Goal: Task Accomplishment & Management: Manage account settings

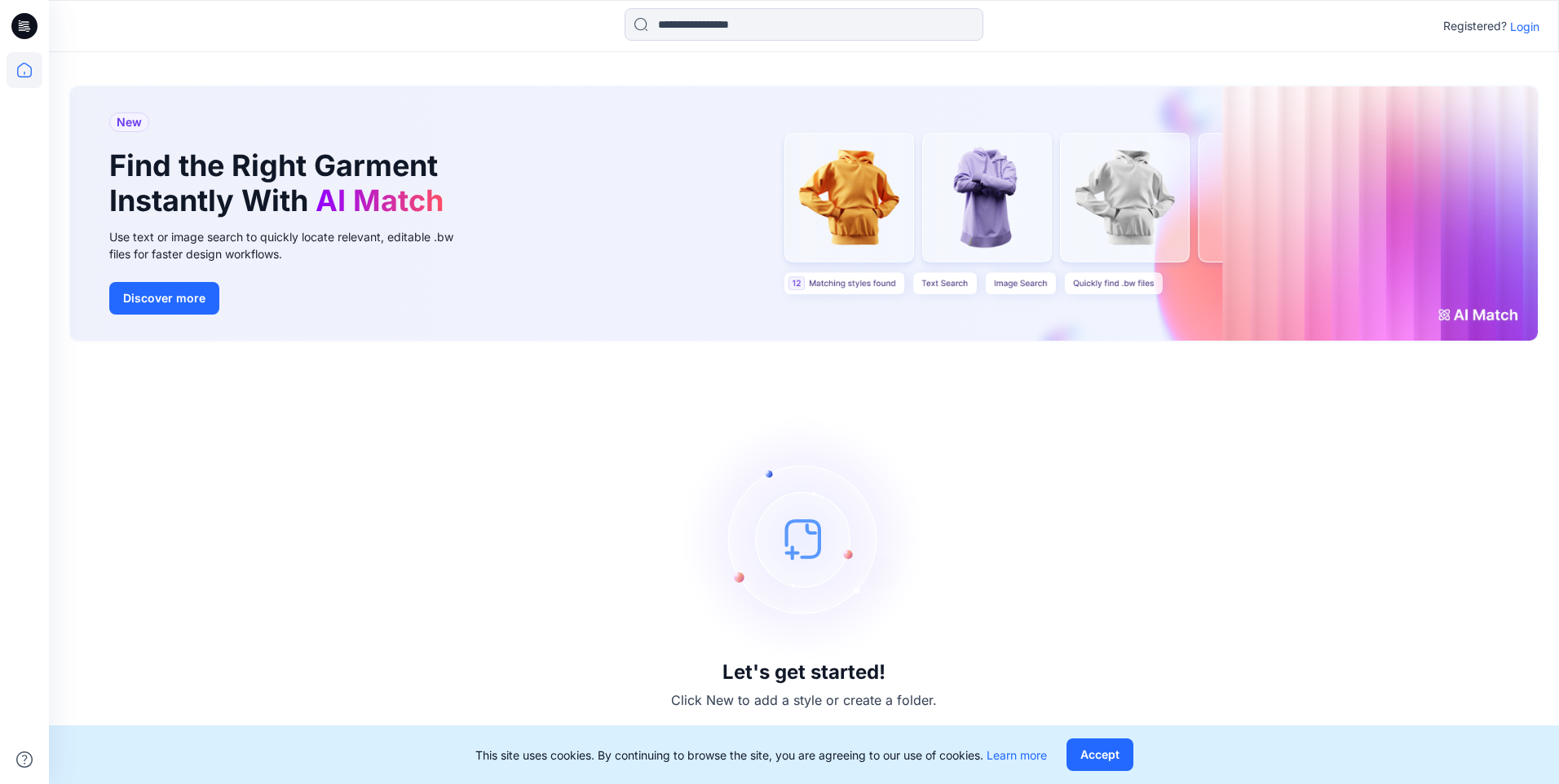
click at [1528, 28] on p "Login" at bounding box center [1525, 26] width 30 height 17
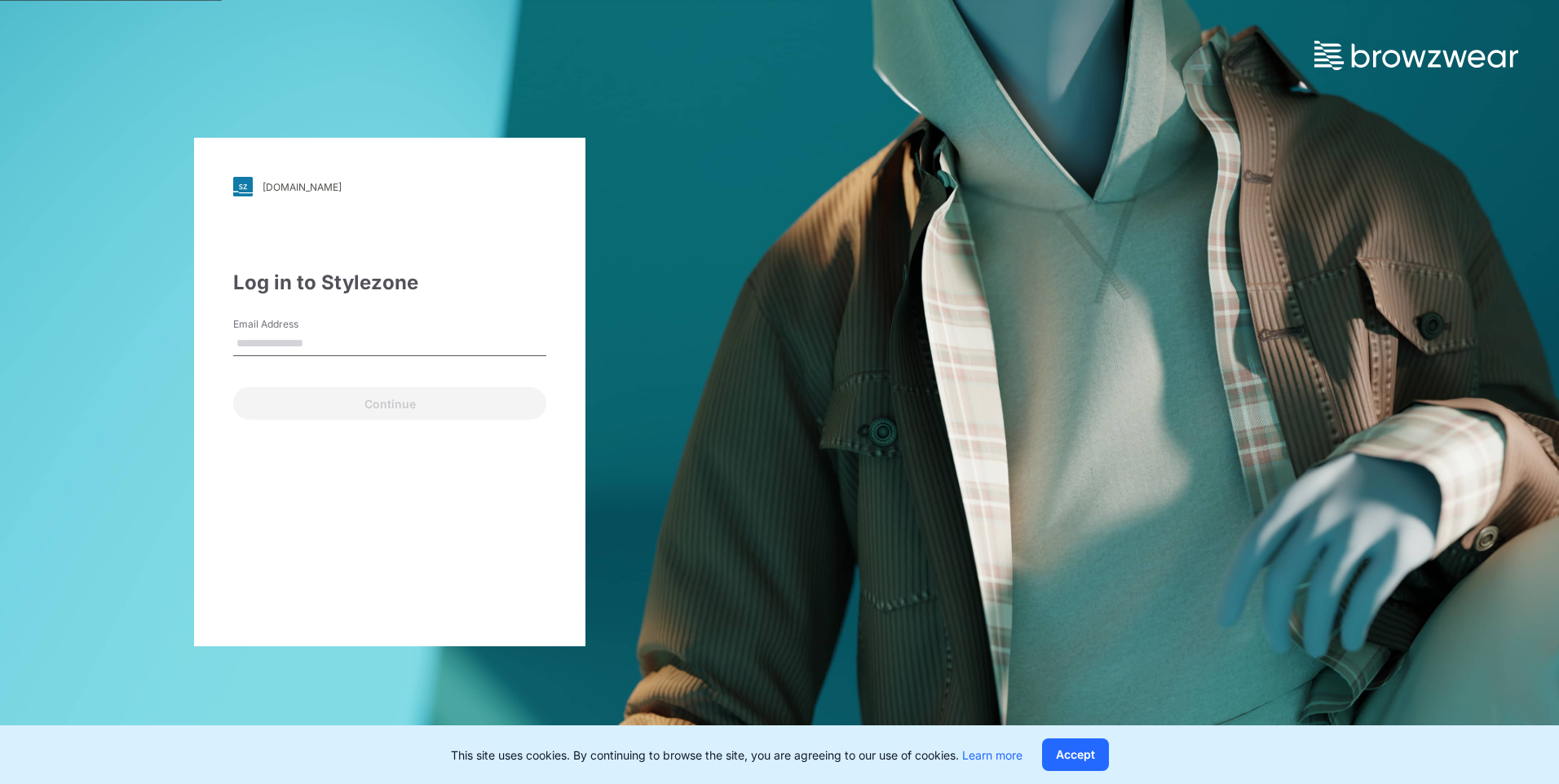
click at [291, 338] on input "Email Address" at bounding box center [389, 344] width 313 height 25
click at [271, 344] on input "Email Address" at bounding box center [389, 344] width 313 height 25
click at [430, 273] on div "Log in to Stylezone" at bounding box center [389, 283] width 313 height 30
click at [482, 229] on div "walmart.stylezone.com Loading... Log in to Stylezone Email Address Email is req…" at bounding box center [390, 392] width 392 height 509
click at [306, 341] on input "Email Address" at bounding box center [389, 344] width 313 height 25
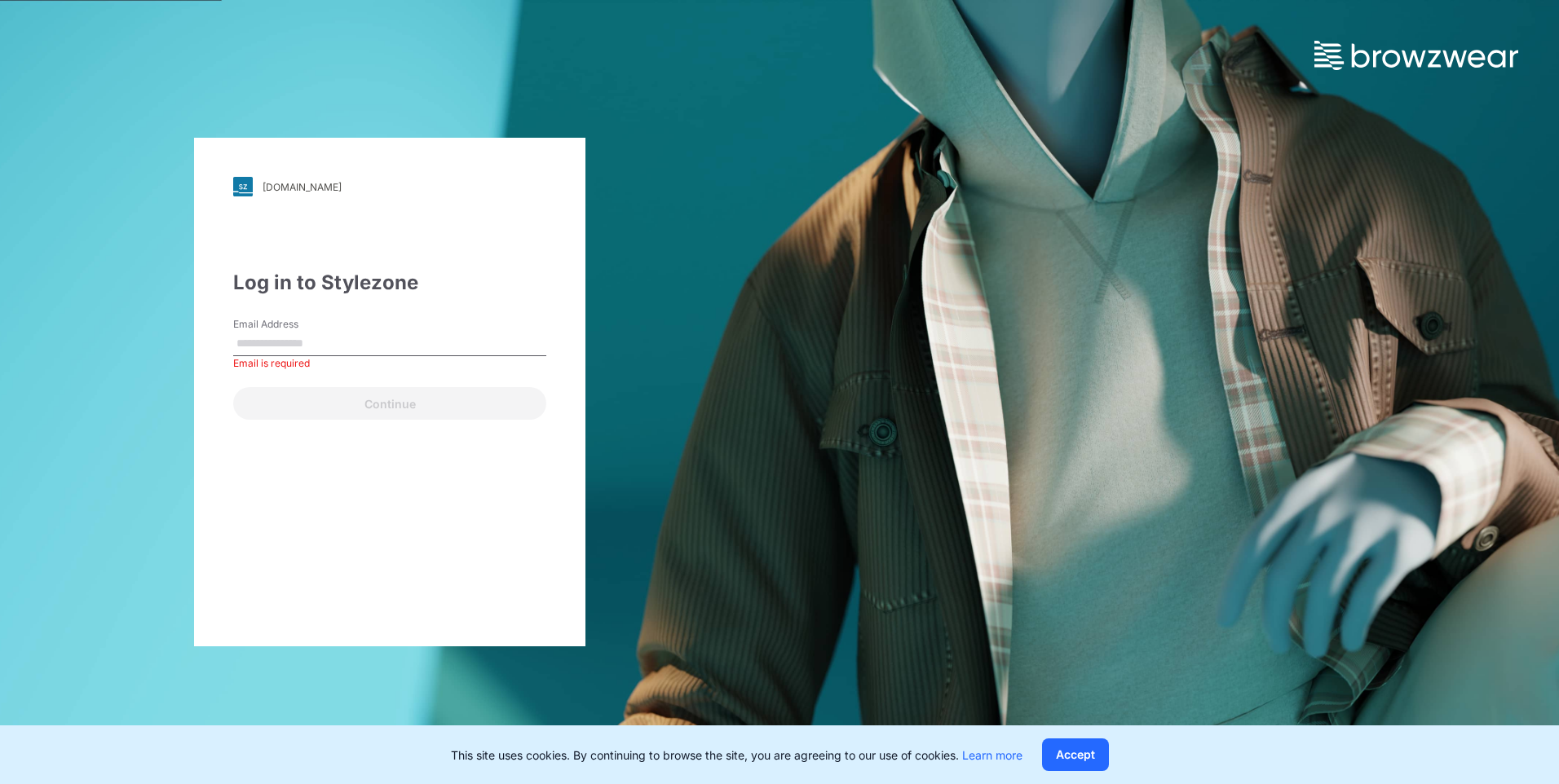
click at [288, 342] on input "Email Address" at bounding box center [389, 344] width 313 height 25
paste input "**********"
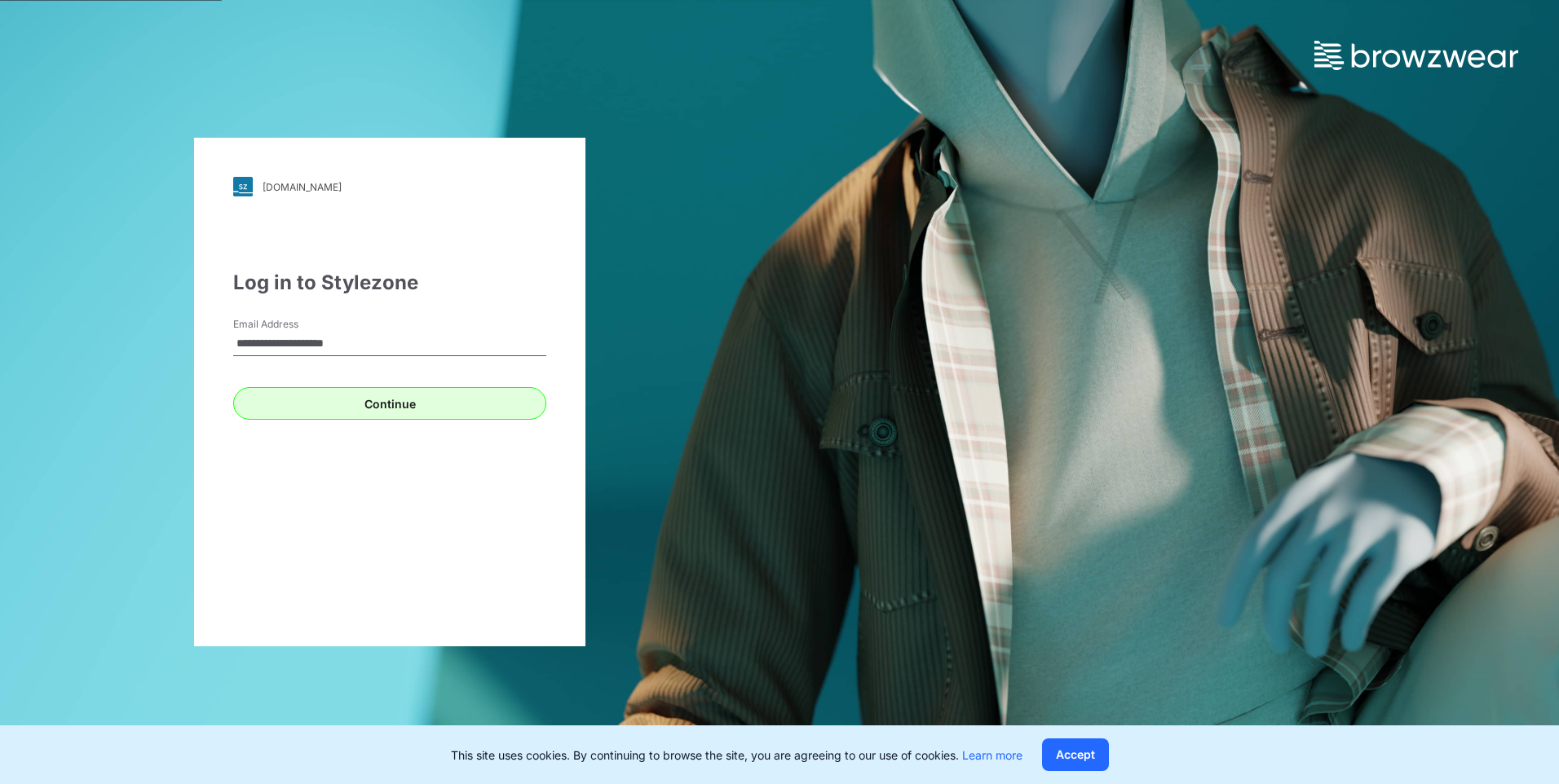
type input "**********"
click at [348, 395] on button "Continue" at bounding box center [389, 403] width 313 height 32
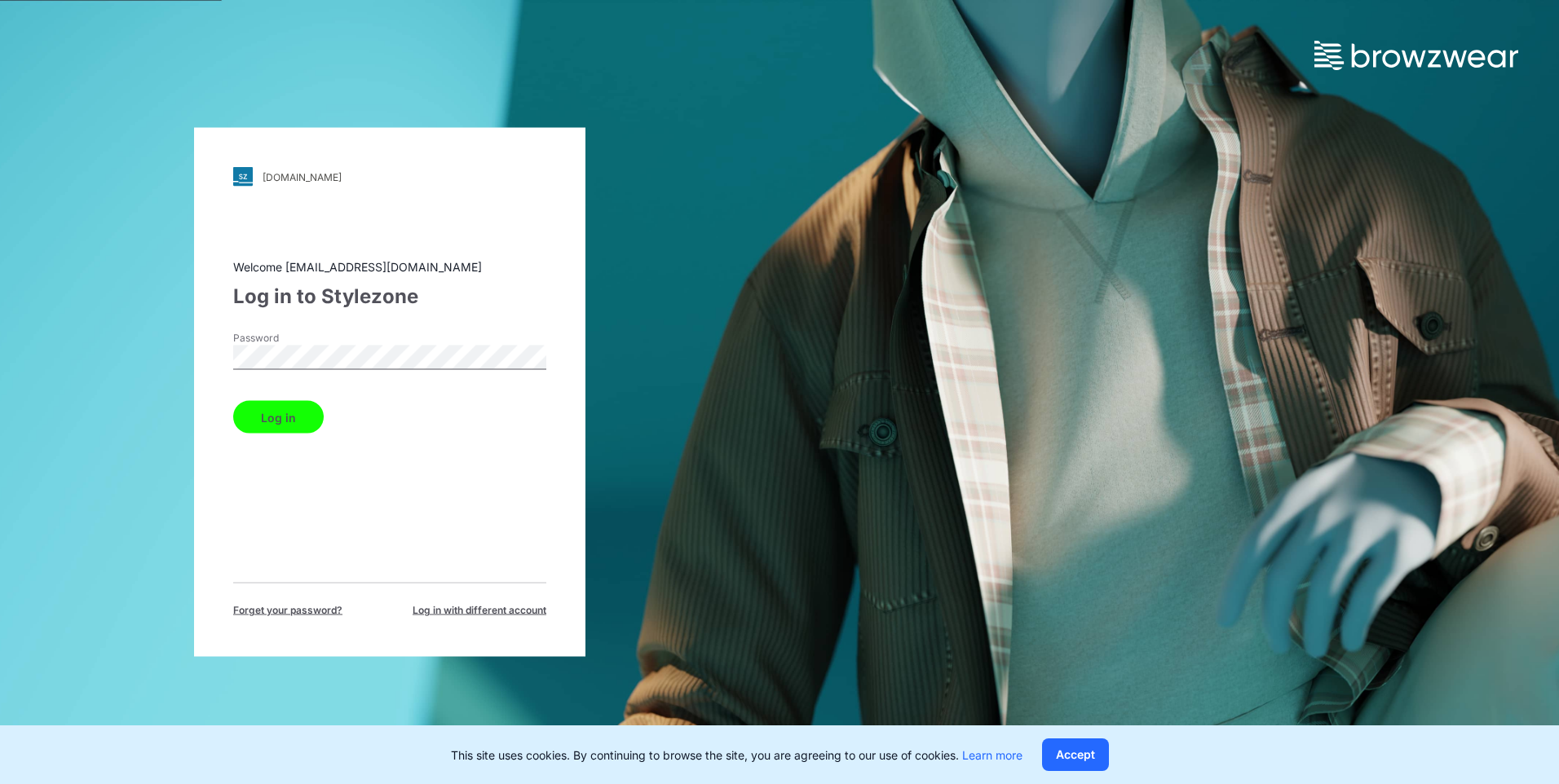
click at [306, 411] on button "Log in" at bounding box center [278, 417] width 91 height 32
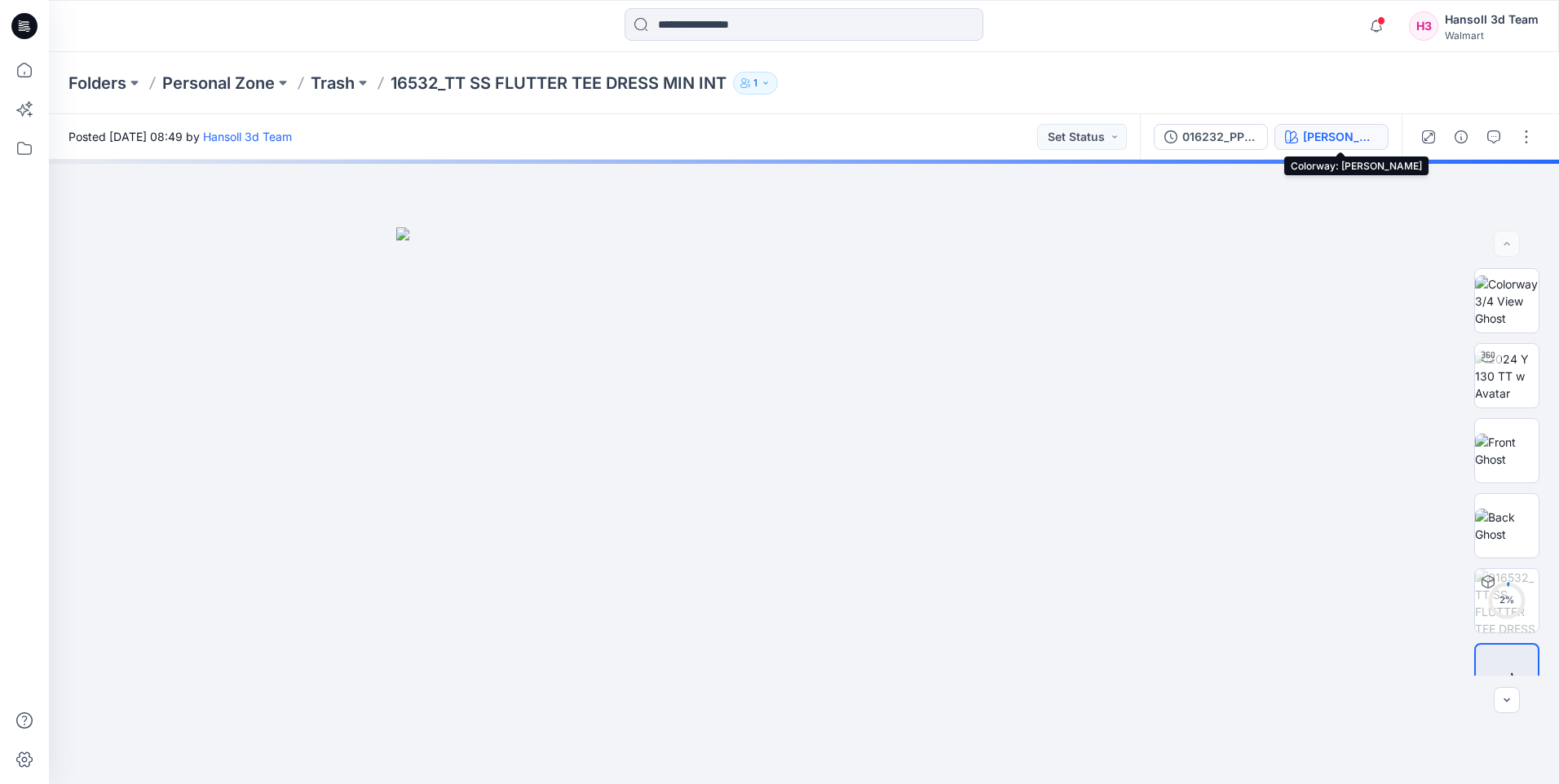
click at [1364, 135] on div "Rose Herb" at bounding box center [1340, 137] width 75 height 18
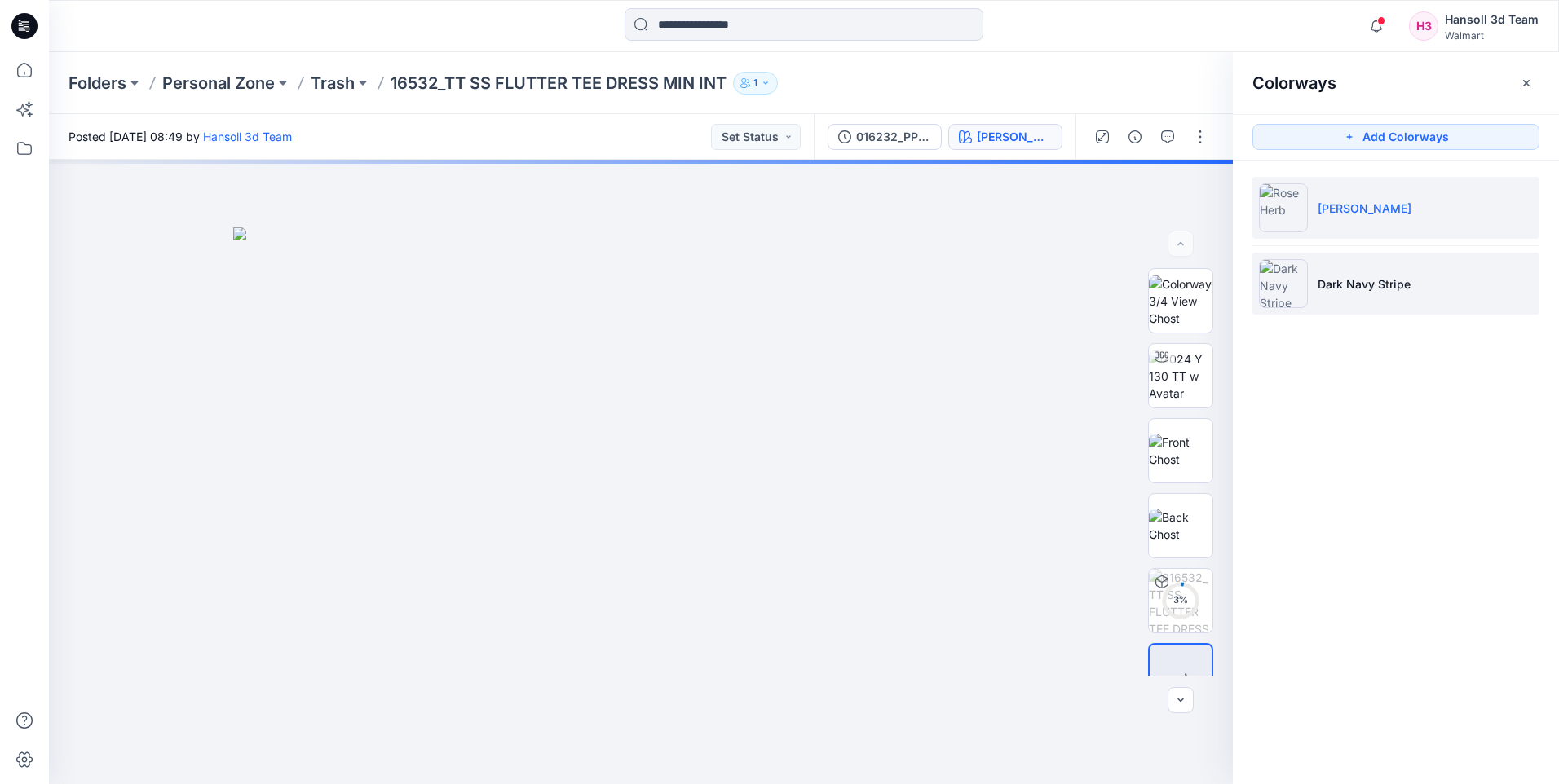
click at [1360, 278] on p "Dark Navy Stripe" at bounding box center [1364, 284] width 93 height 17
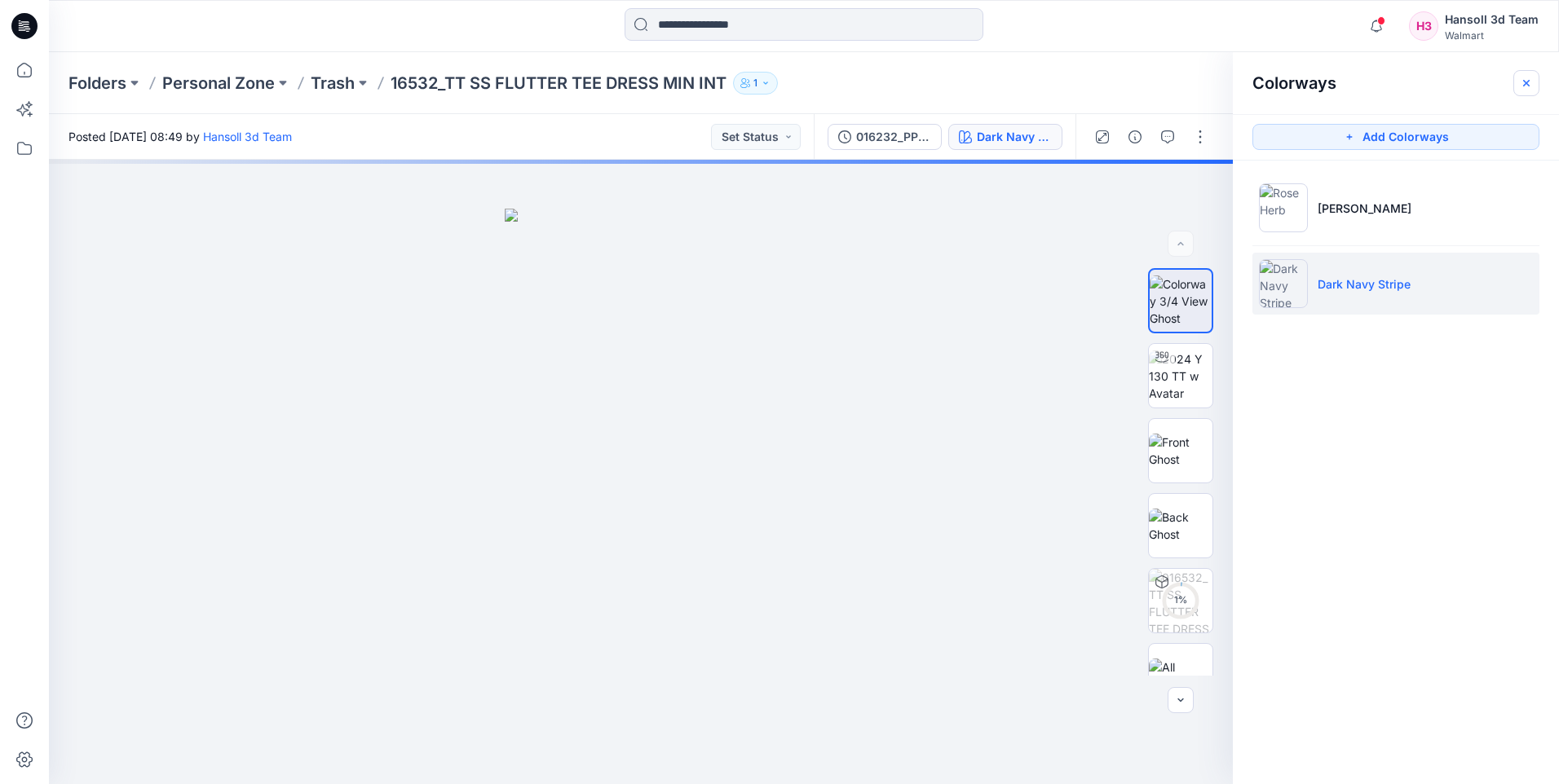
click at [1527, 81] on icon "button" at bounding box center [1527, 83] width 13 height 13
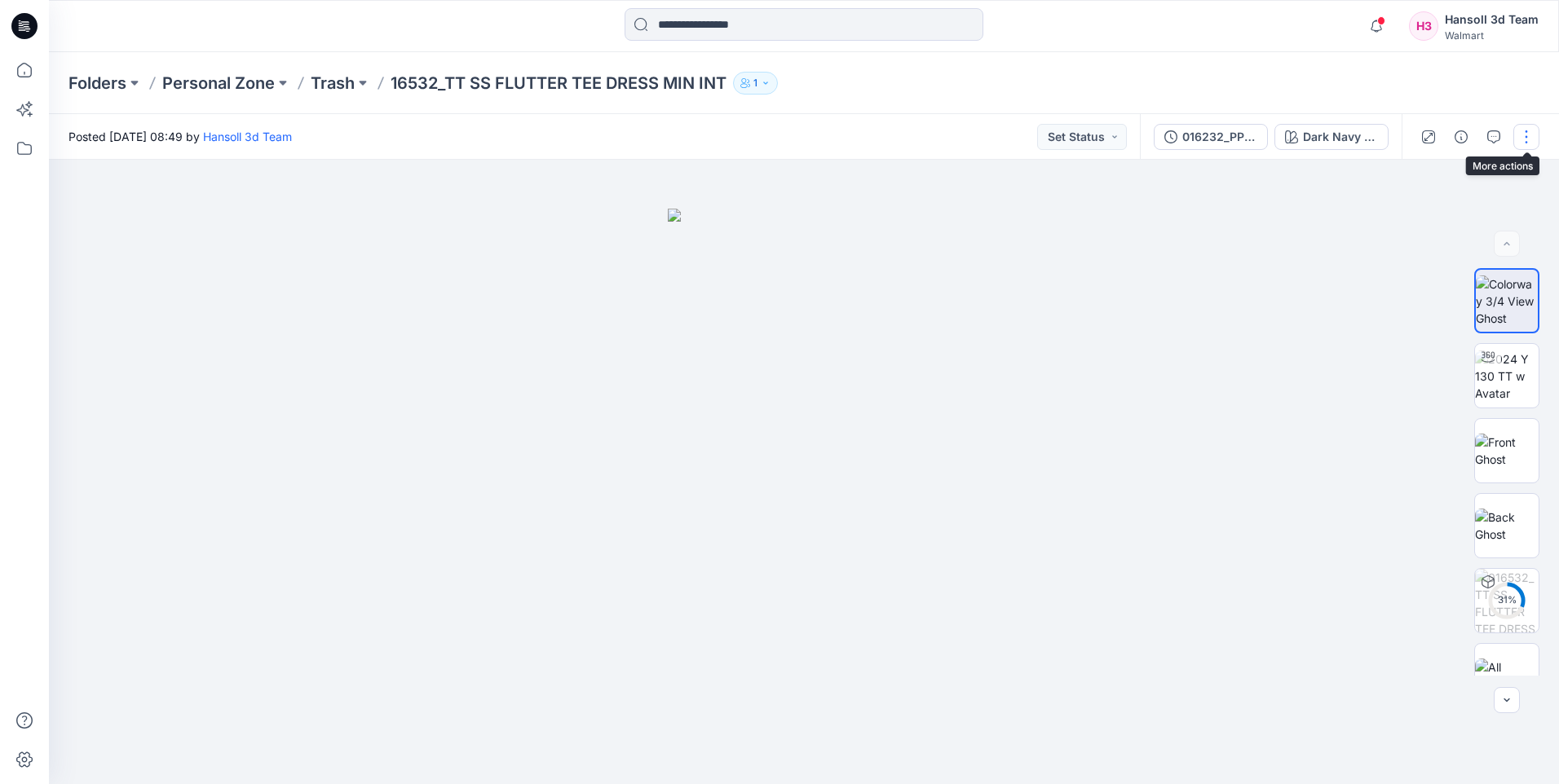
click at [1524, 136] on button "button" at bounding box center [1527, 137] width 26 height 26
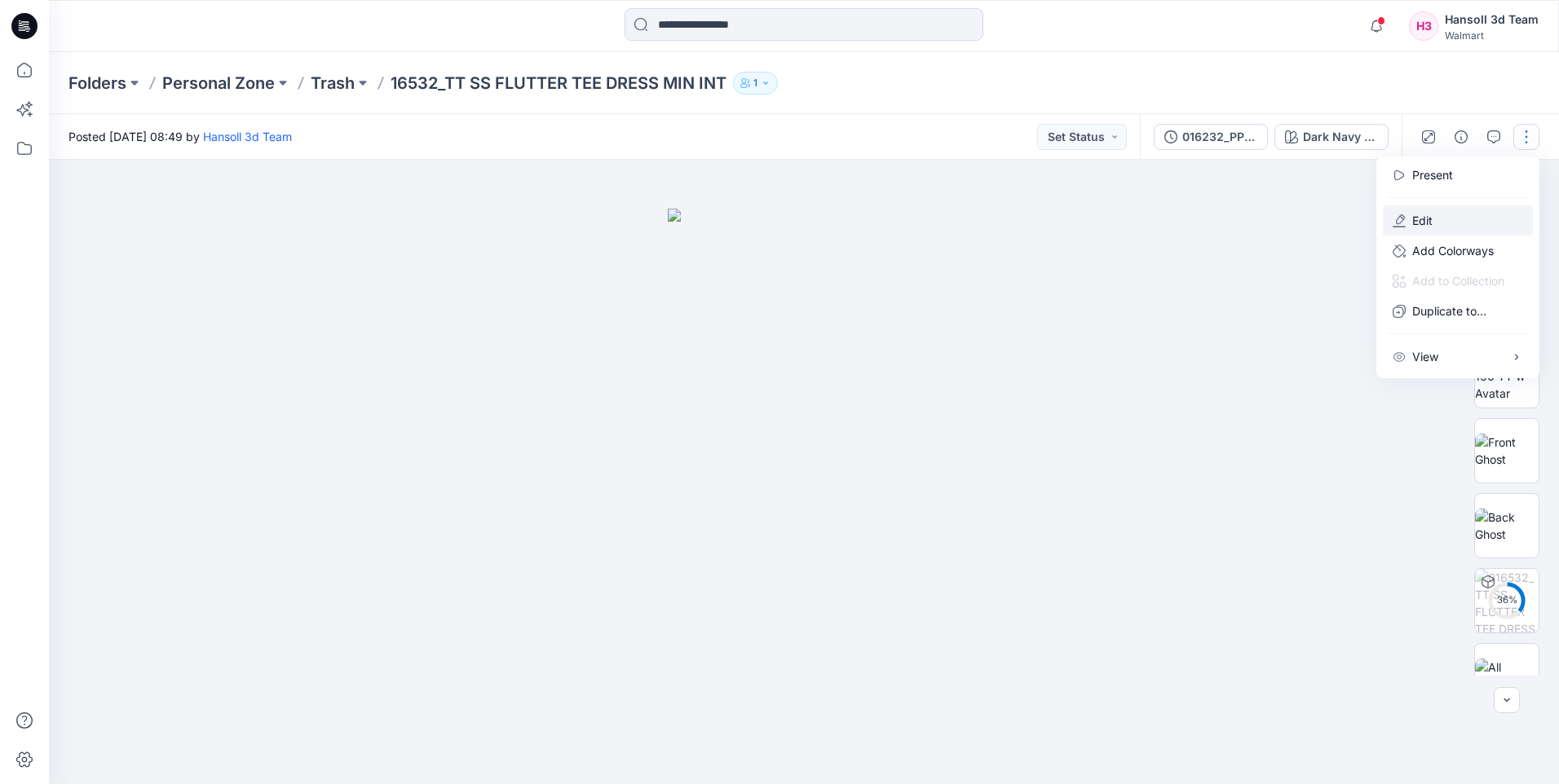
click at [1458, 218] on button "Edit" at bounding box center [1458, 221] width 150 height 31
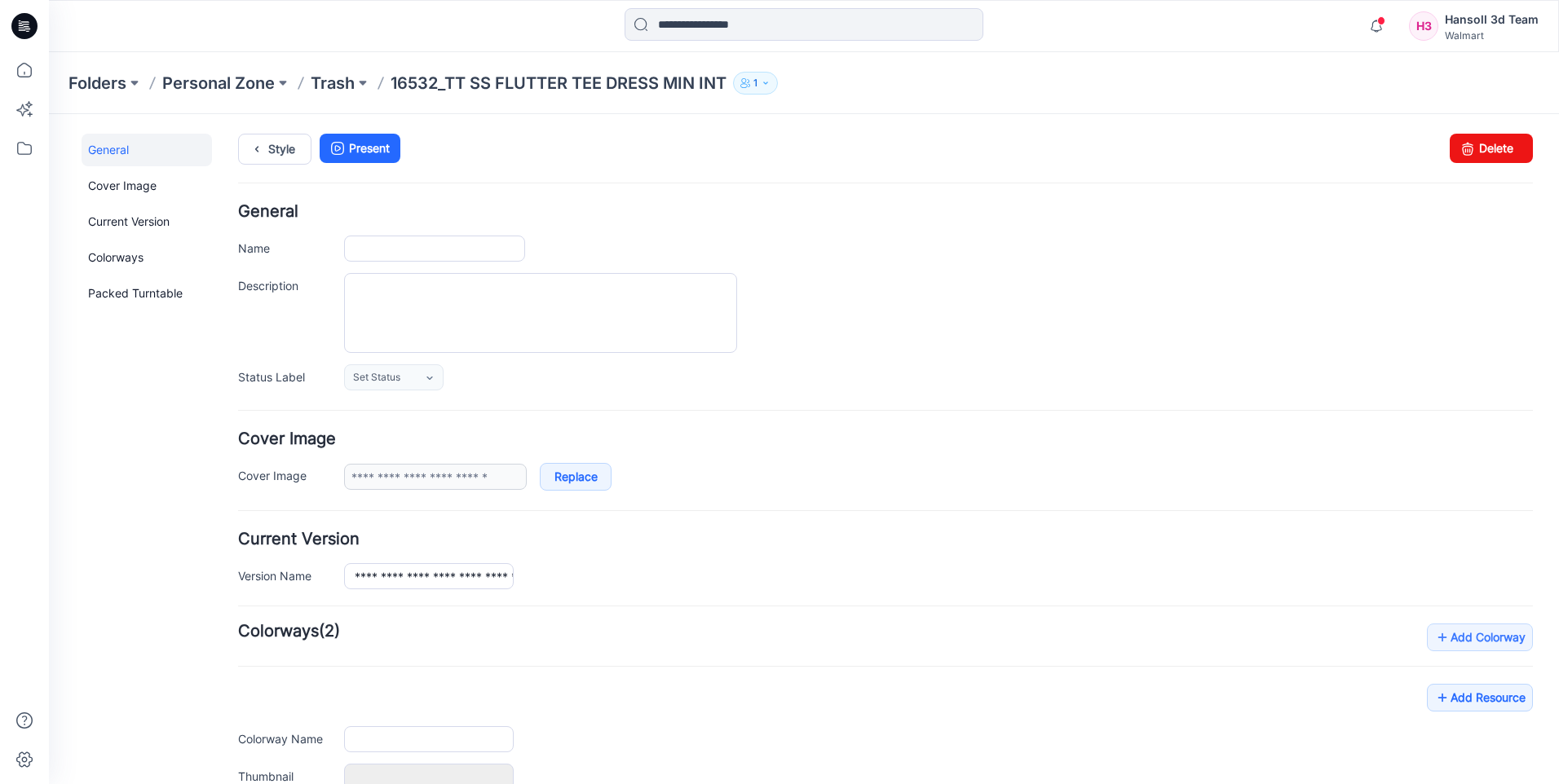
type input "**********"
type input "*********"
type input "**********"
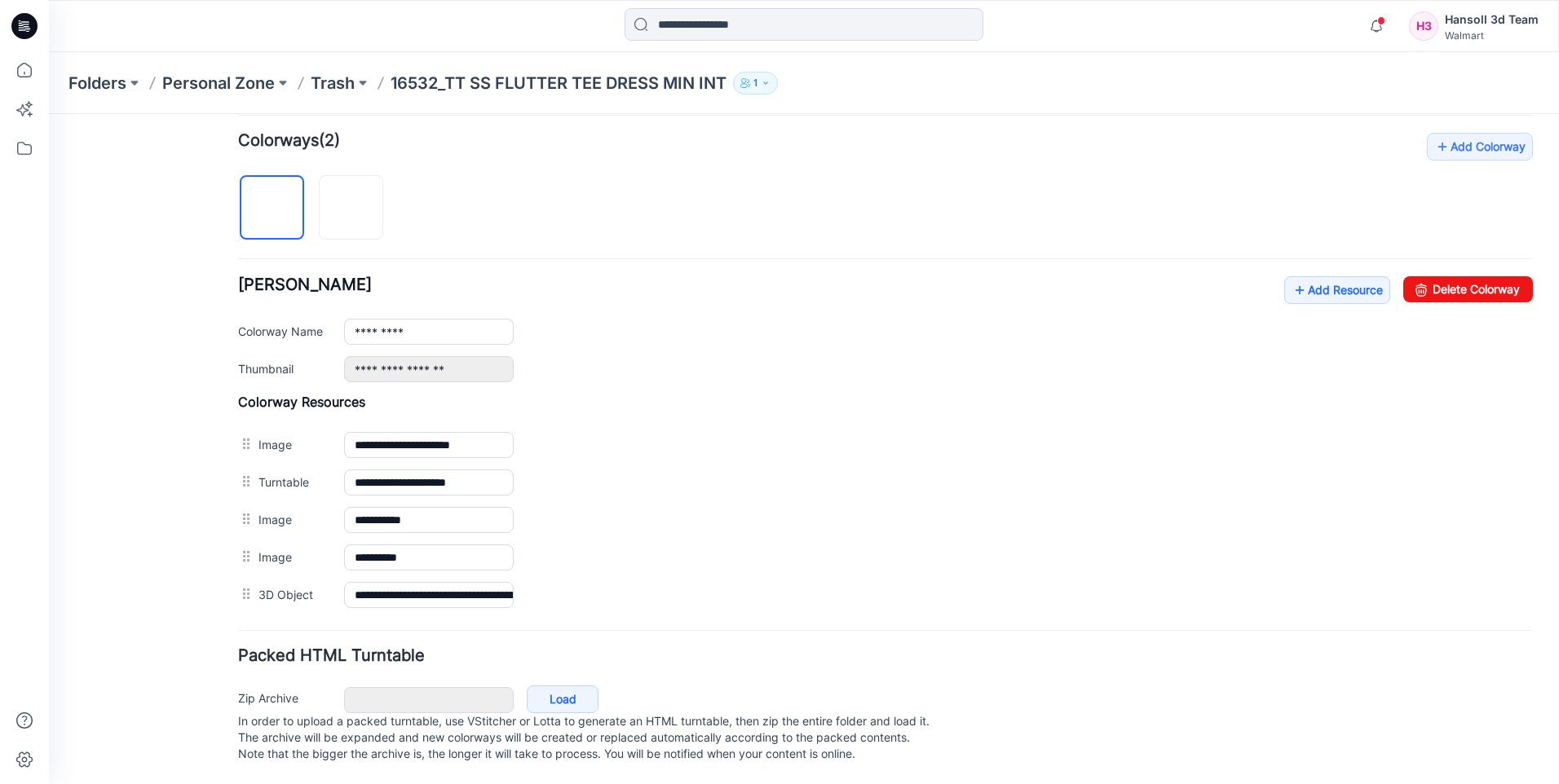
scroll to position [507, 0]
click at [1333, 277] on link "Add Resource" at bounding box center [1337, 291] width 106 height 28
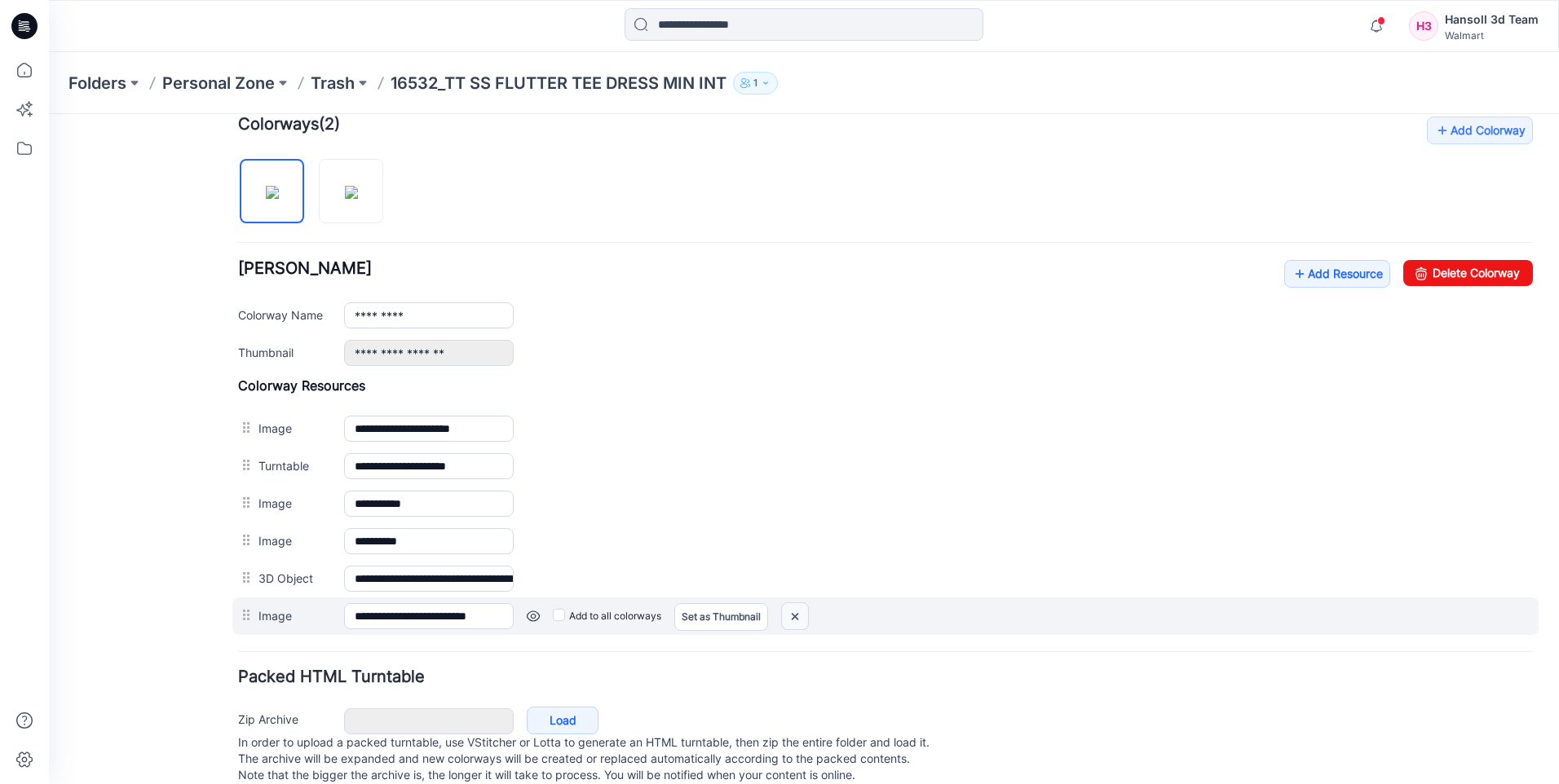
drag, startPoint x: 792, startPoint y: 615, endPoint x: 904, endPoint y: 199, distance: 430.8
click at [792, 615] on img at bounding box center [795, 616] width 26 height 27
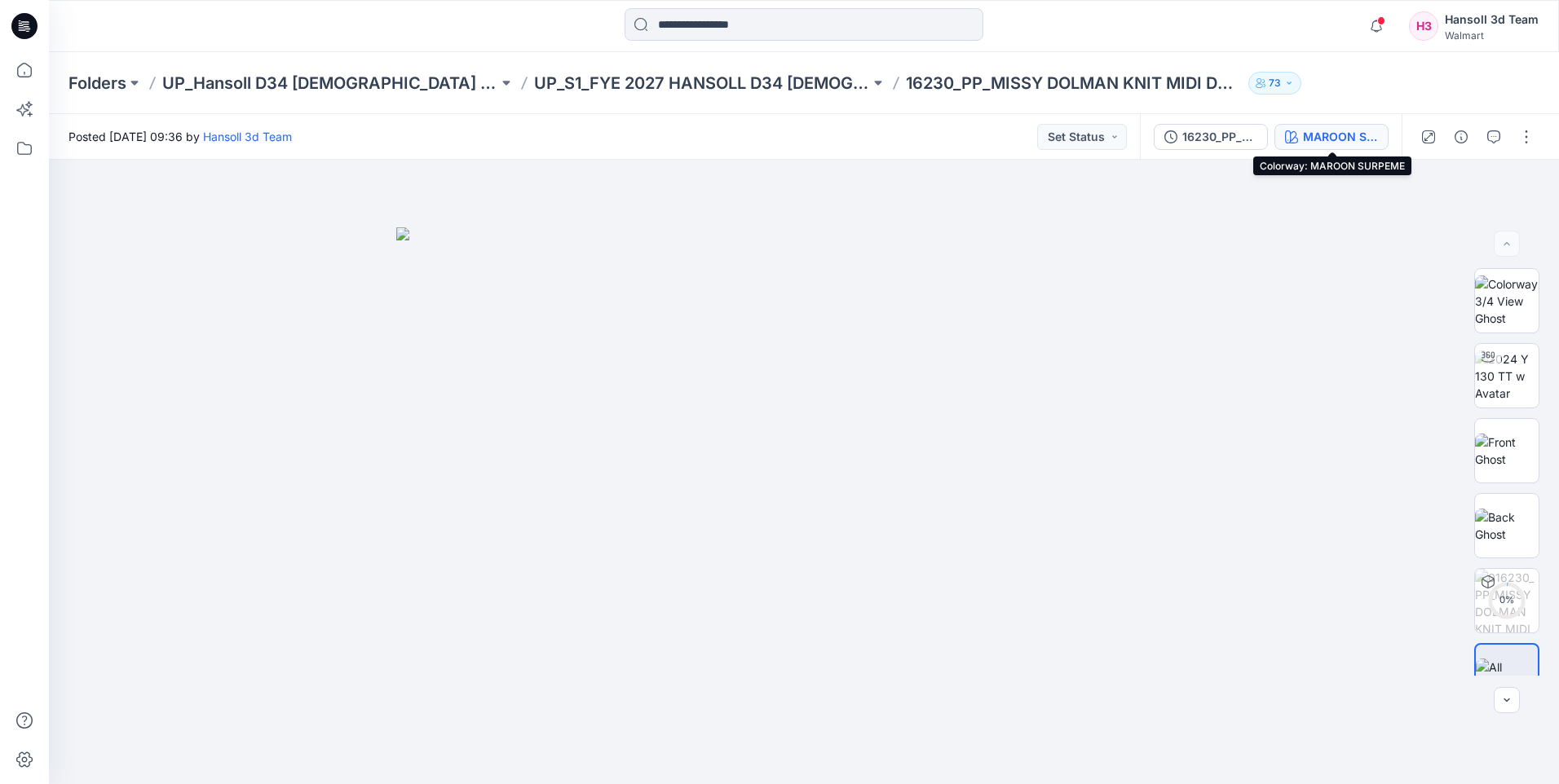
click at [1359, 139] on div "MAROON SURPEME" at bounding box center [1340, 137] width 75 height 18
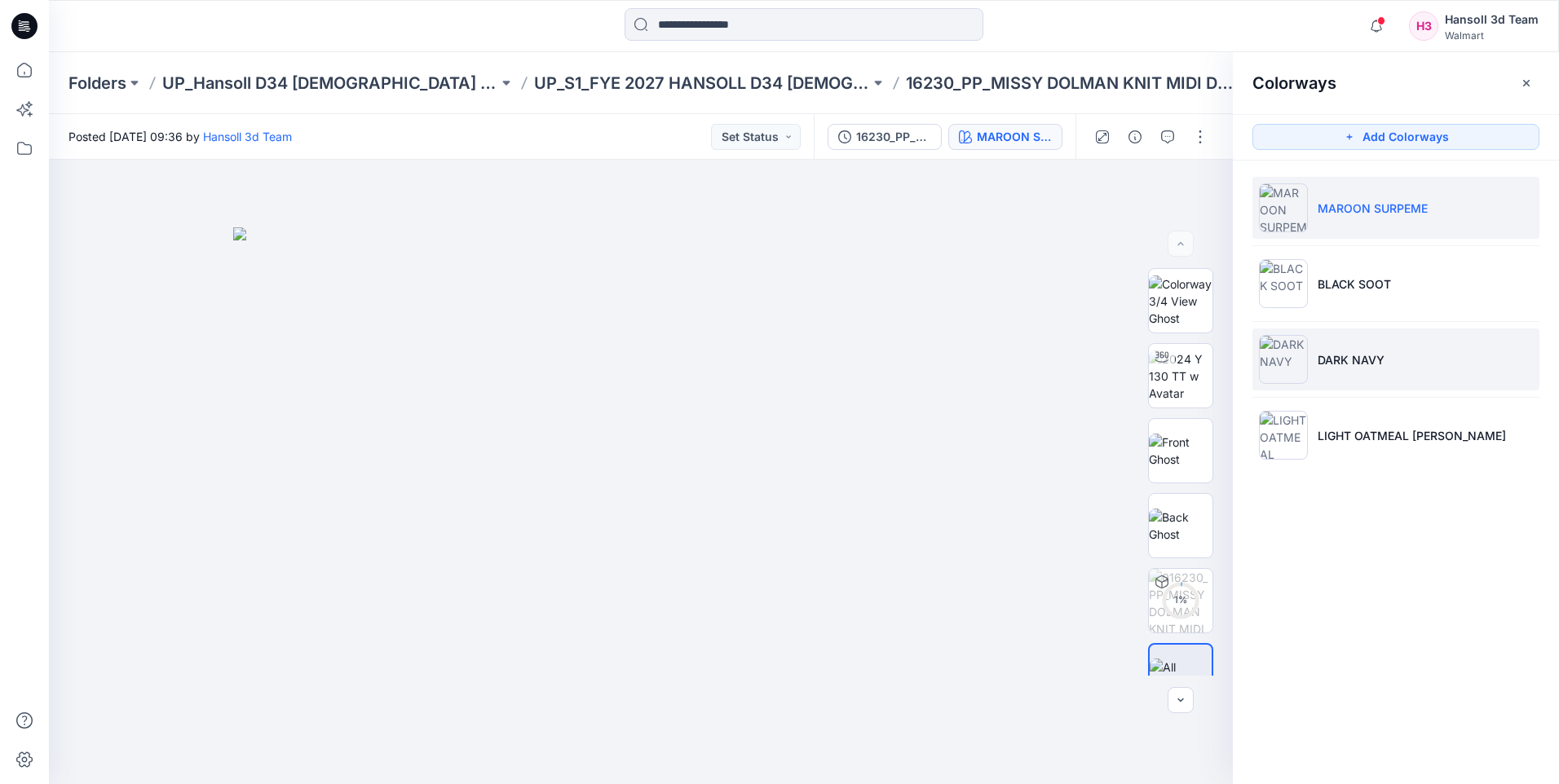
click at [1373, 359] on p "DARK NAVY" at bounding box center [1351, 359] width 67 height 17
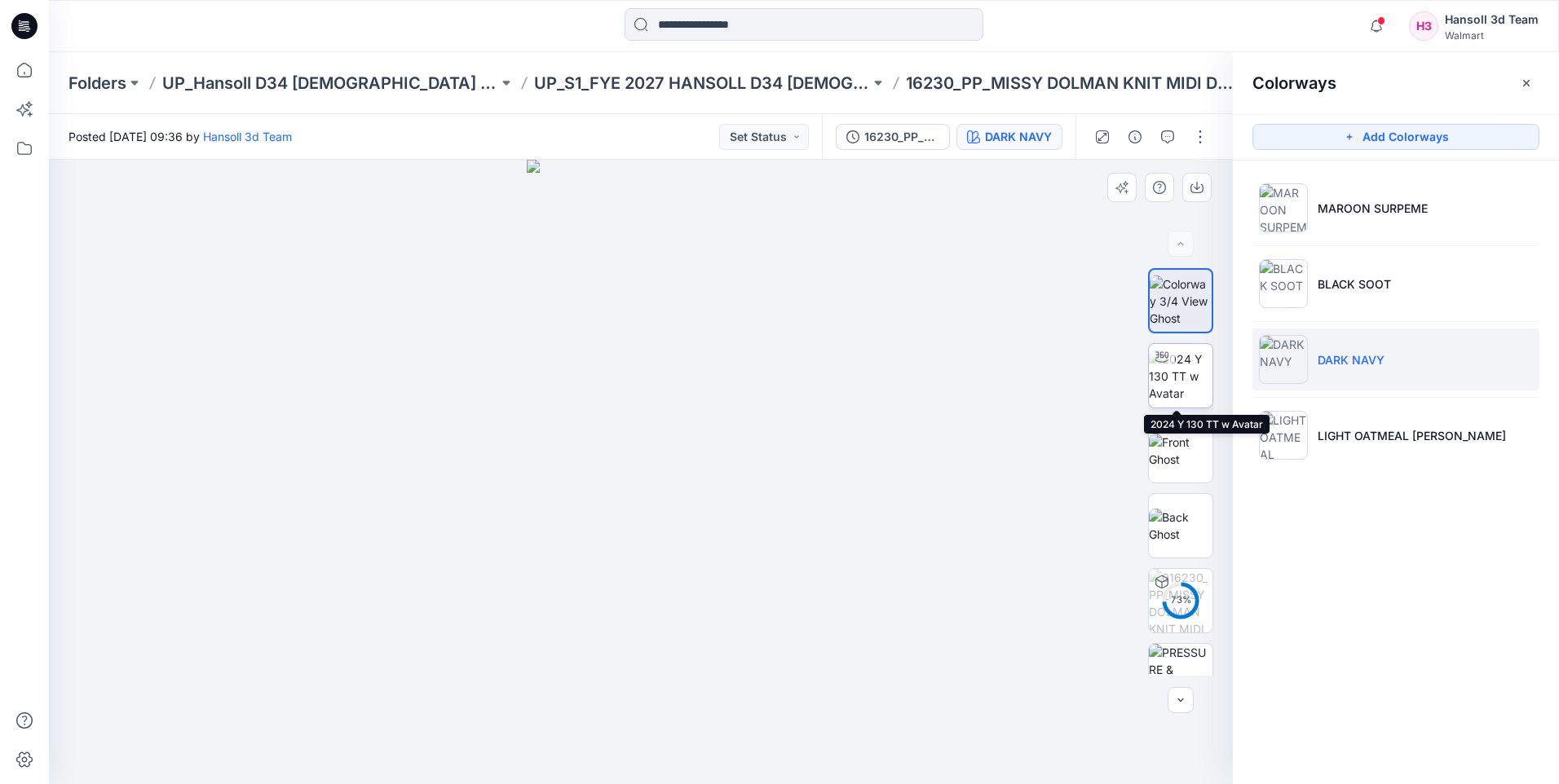
click at [1184, 368] on img at bounding box center [1181, 376] width 64 height 51
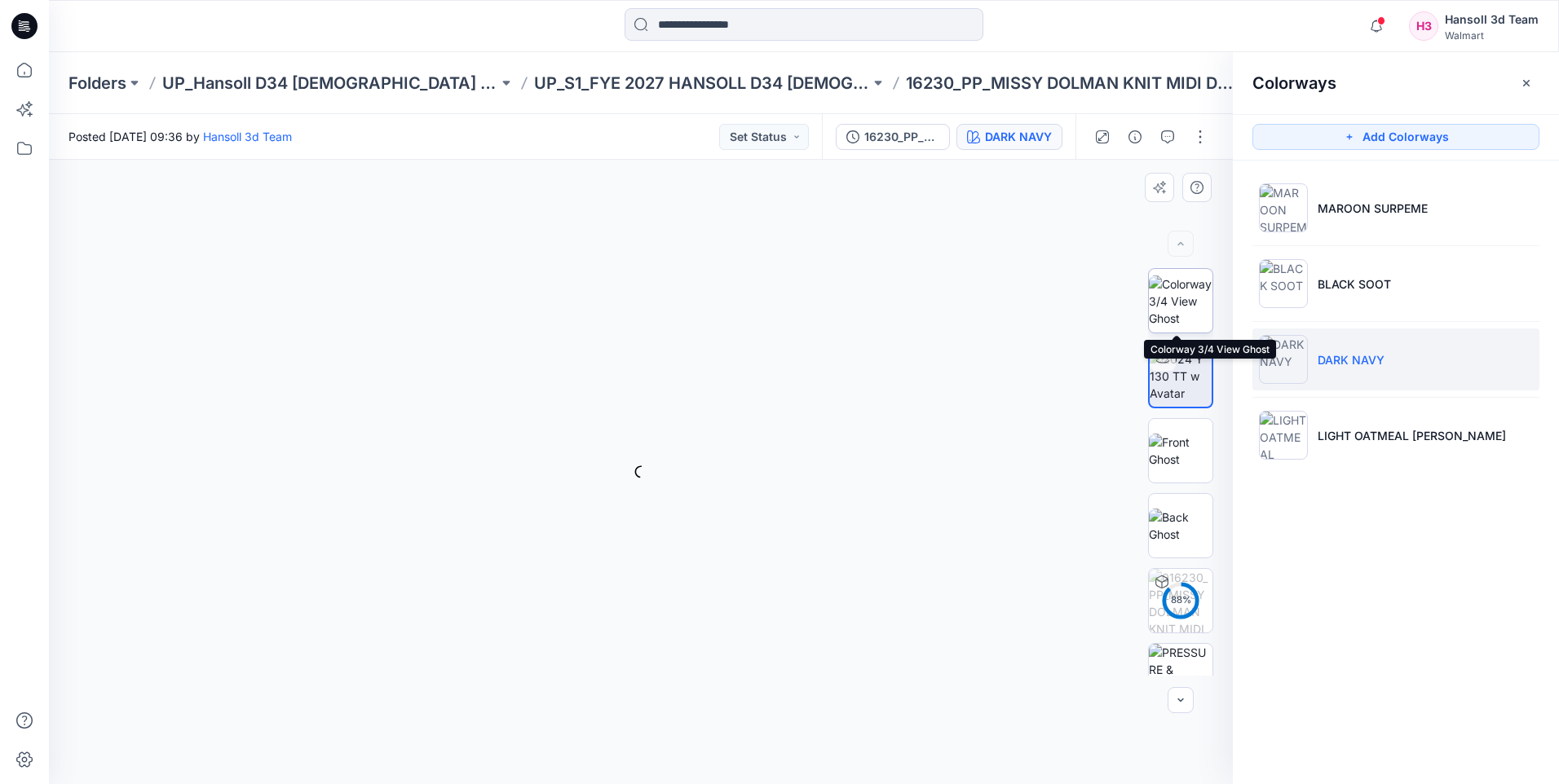
click at [1176, 292] on img at bounding box center [1181, 302] width 64 height 51
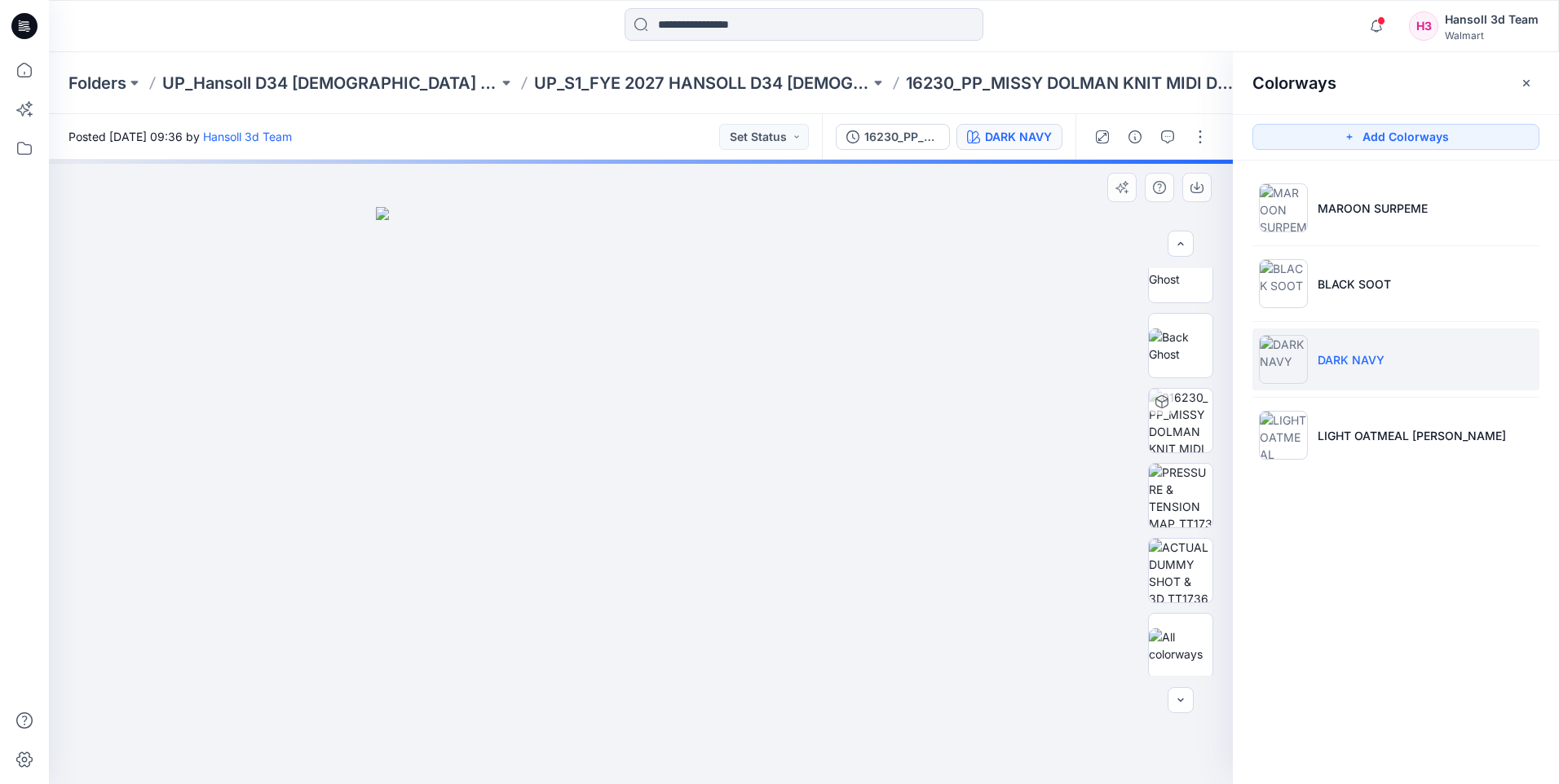
scroll to position [183, 0]
click at [1523, 79] on icon "button" at bounding box center [1527, 83] width 13 height 13
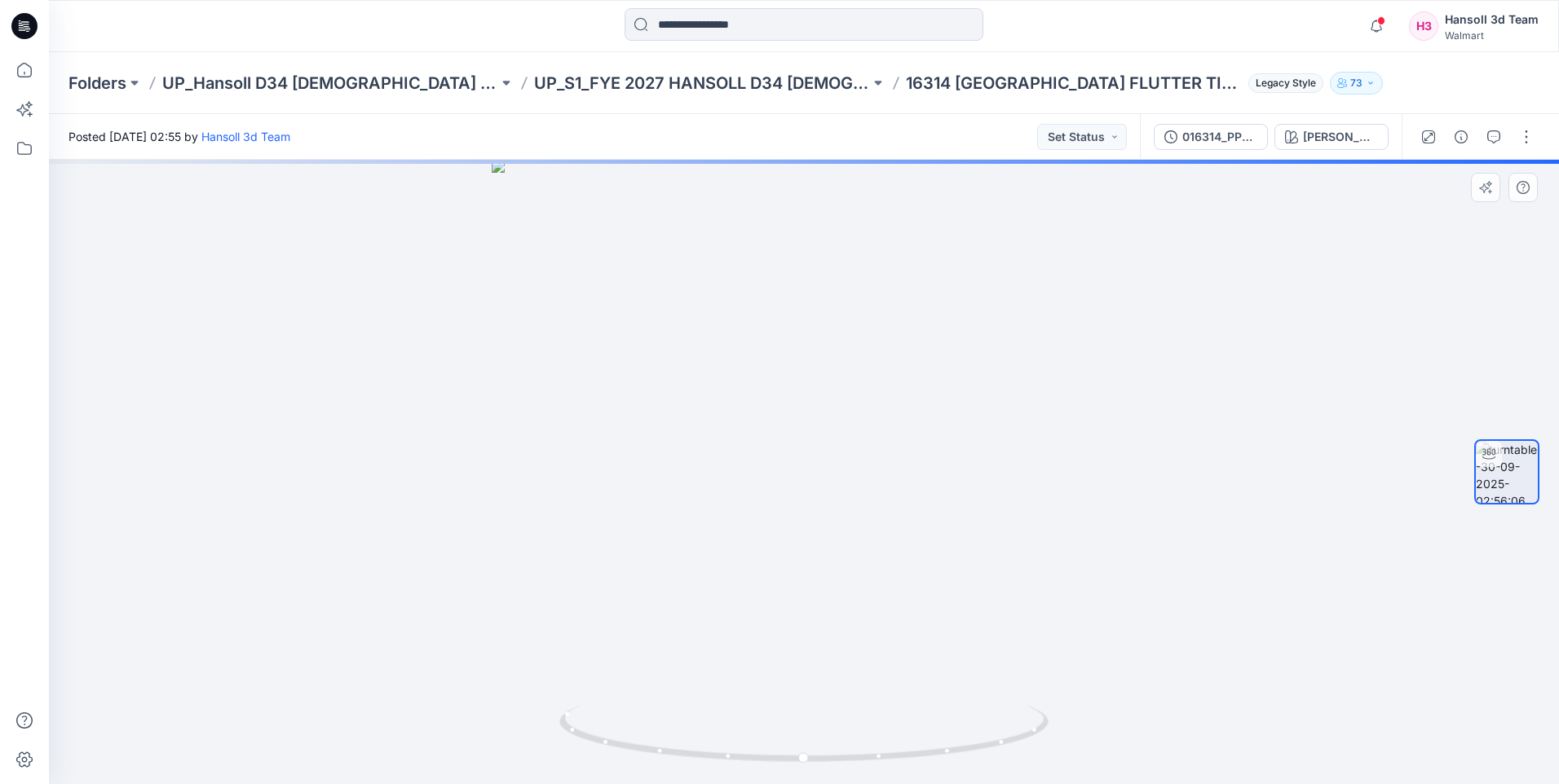
click at [1524, 283] on div at bounding box center [1506, 472] width 65 height 407
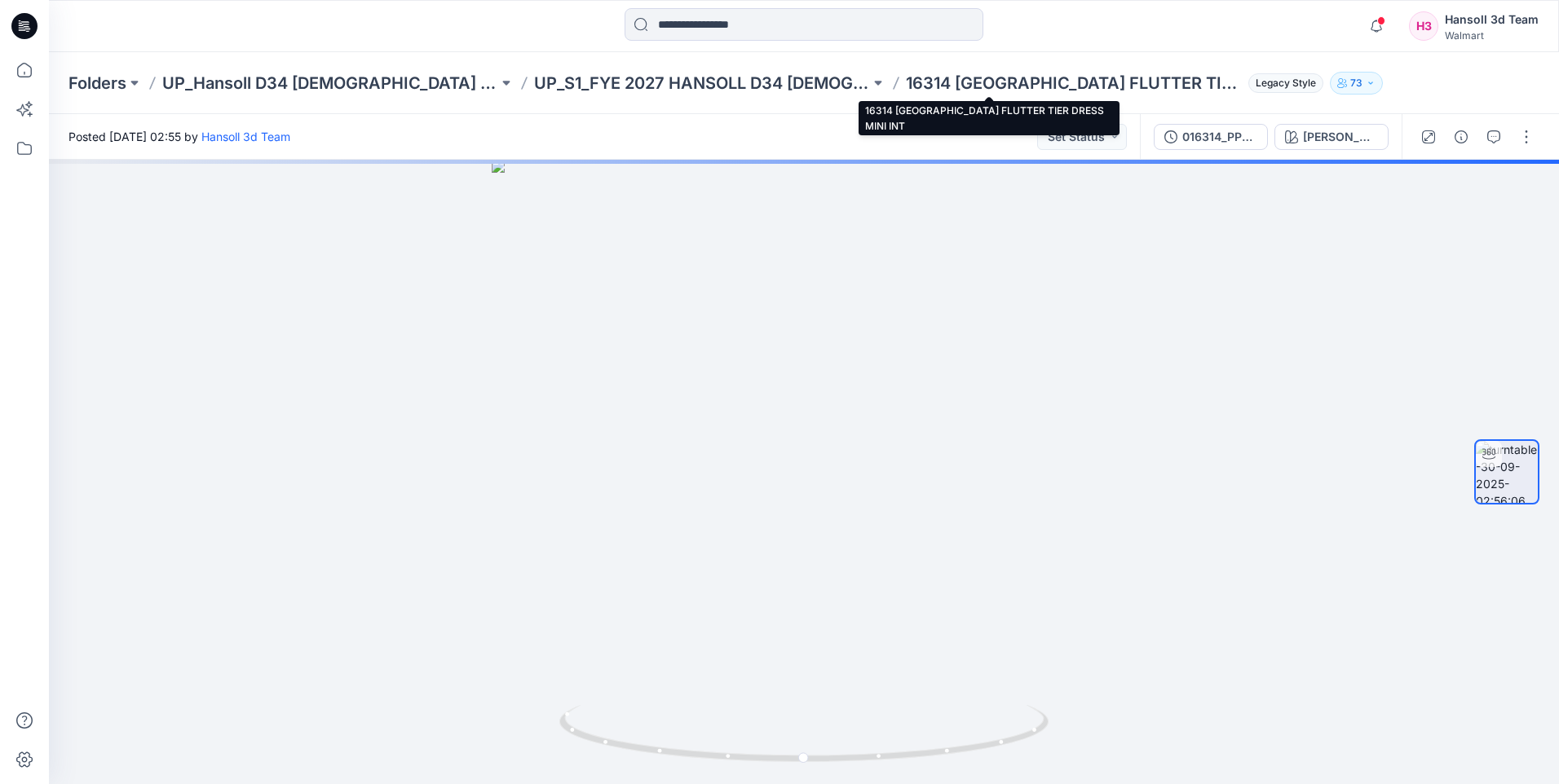
click at [905, 81] on p "16314 [GEOGRAPHIC_DATA] FLUTTER TIER DRESS MINI INT" at bounding box center [1073, 83] width 336 height 23
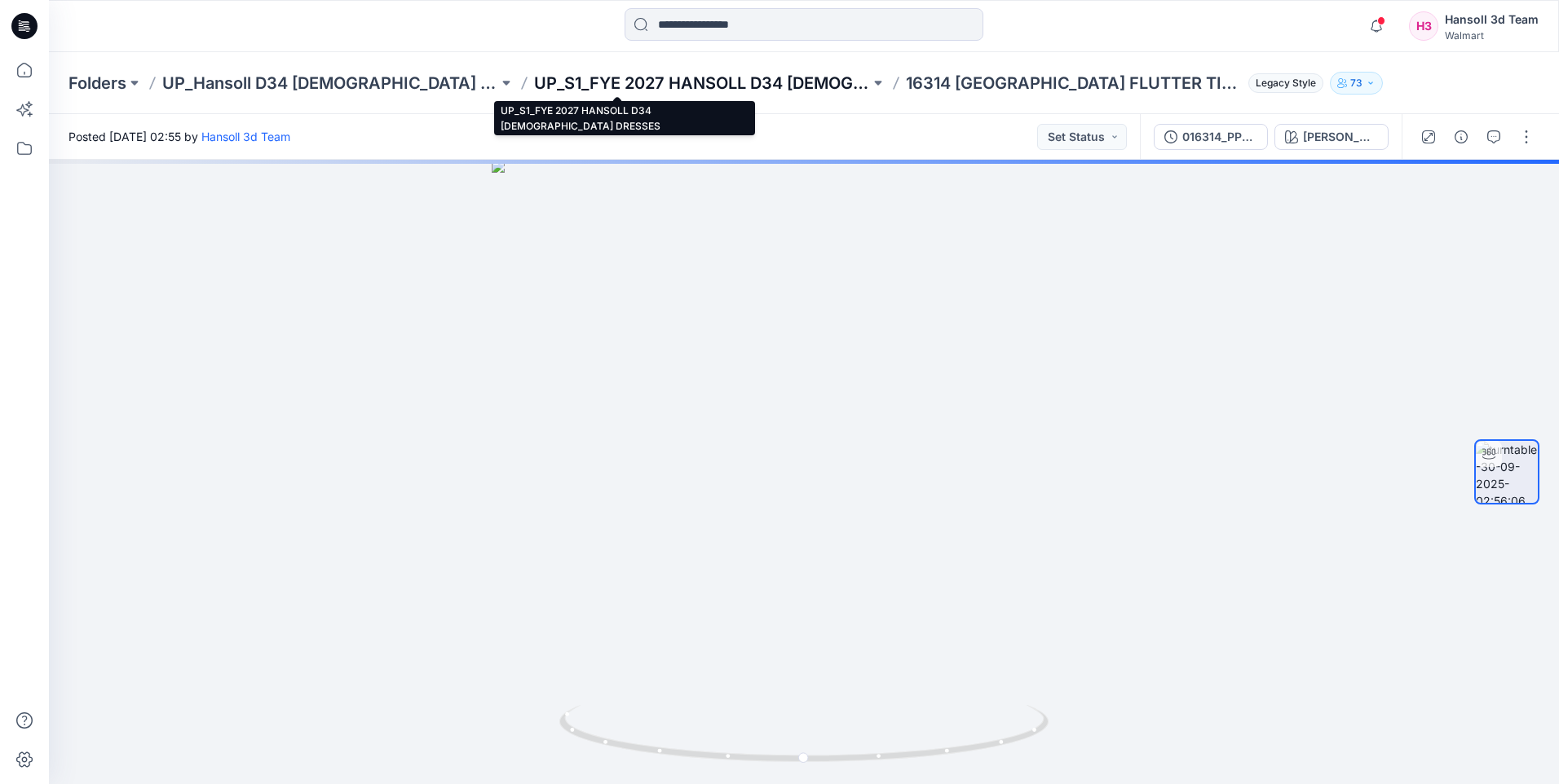
click at [679, 83] on p "UP_S1_FYE 2027 HANSOLL D34 [DEMOGRAPHIC_DATA] DRESSES" at bounding box center [701, 83] width 336 height 23
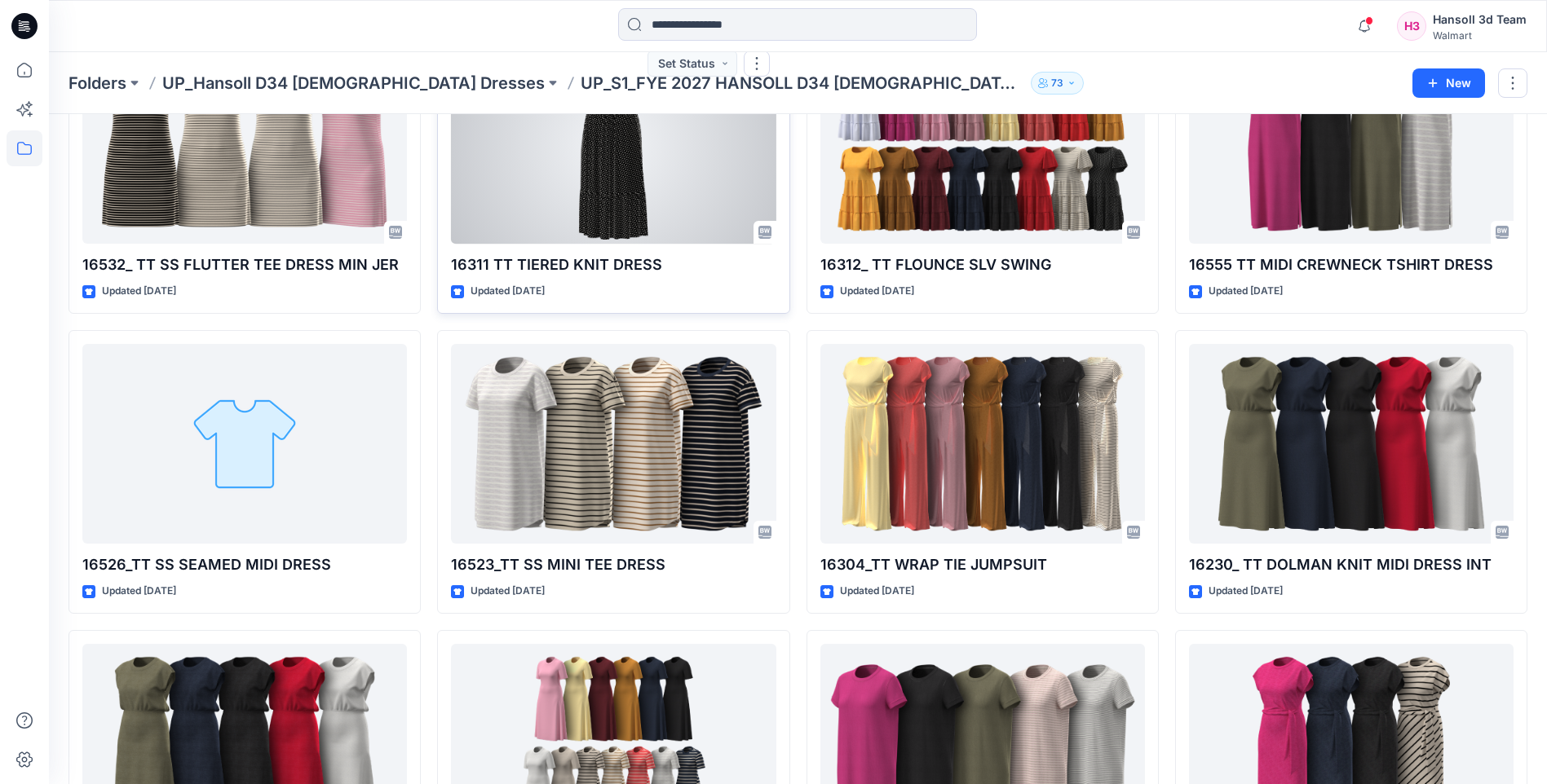
scroll to position [489, 0]
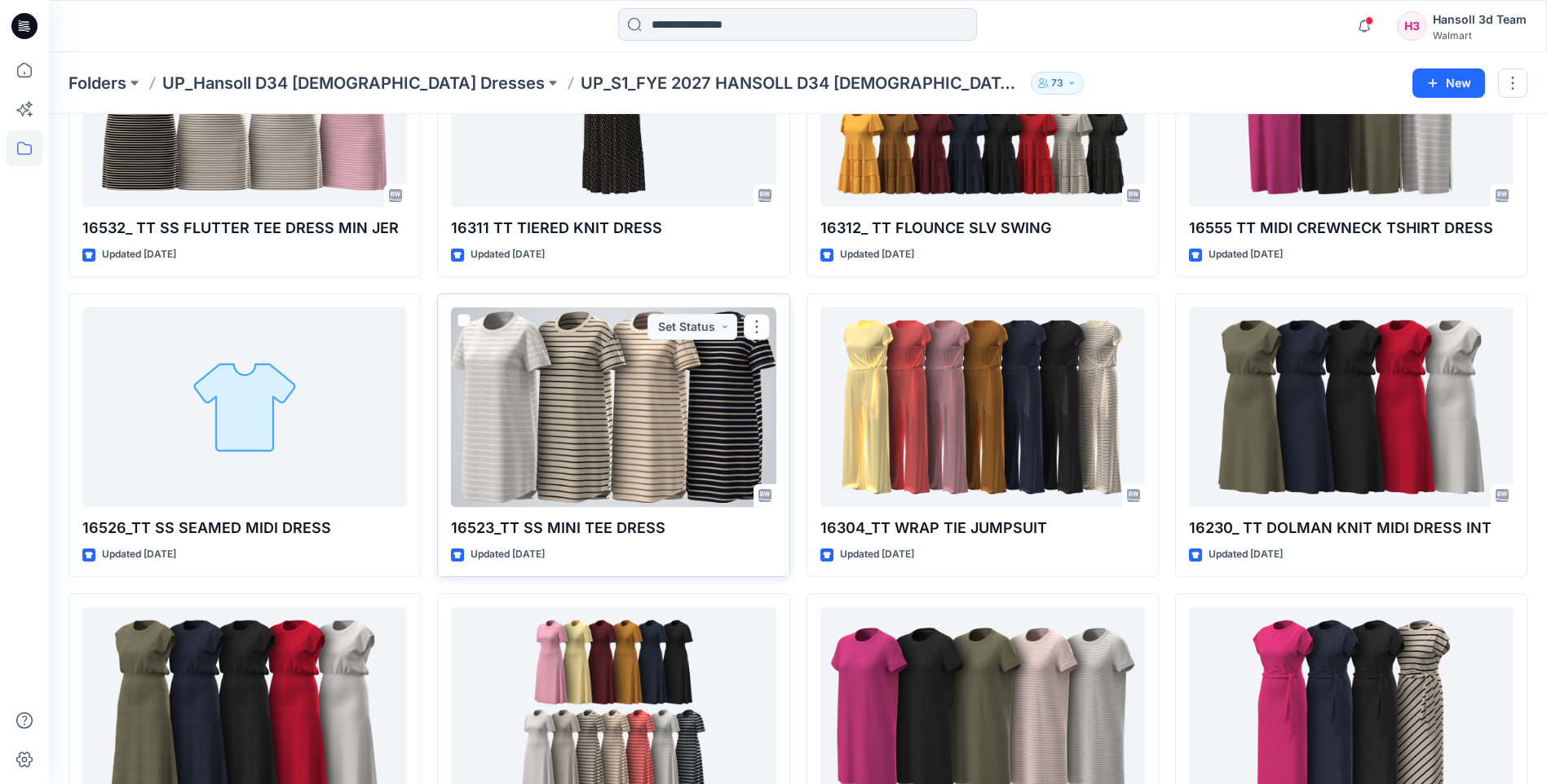
click at [671, 436] on div at bounding box center [613, 407] width 325 height 200
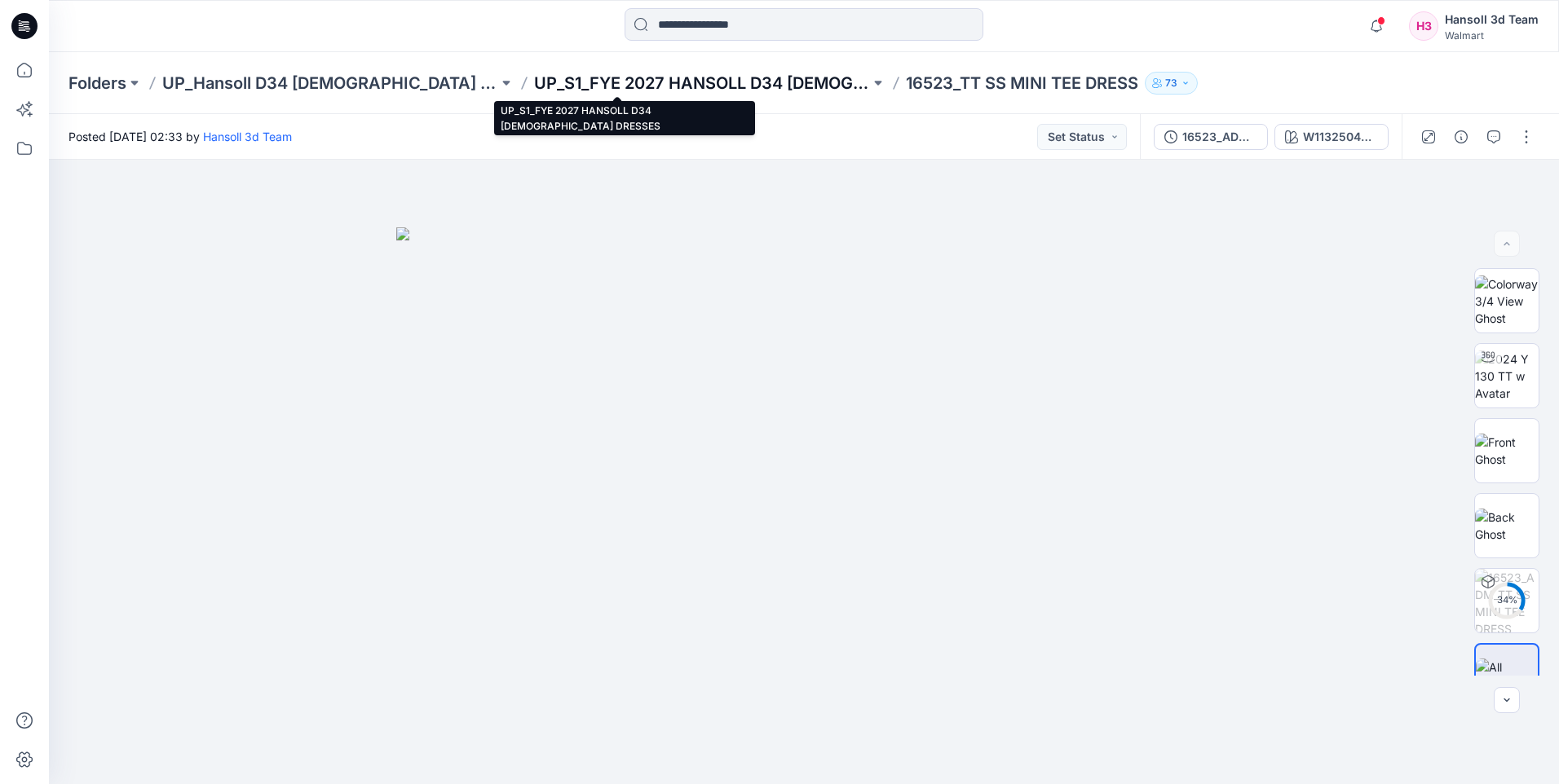
click at [635, 82] on p "UP_S1_FYE 2027 HANSOLL D34 [DEMOGRAPHIC_DATA] DRESSES" at bounding box center [701, 83] width 336 height 23
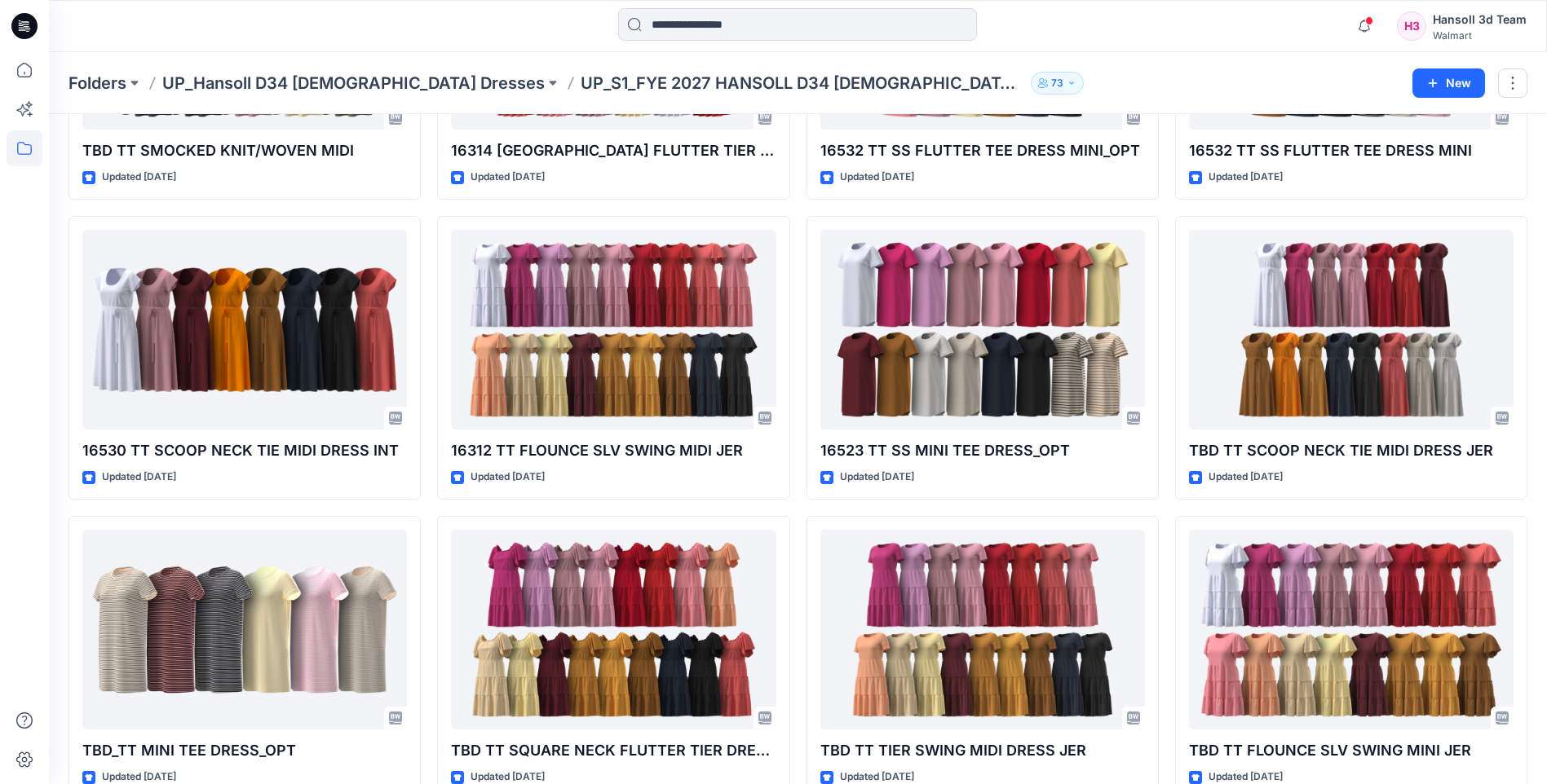
scroll to position [1453, 0]
